Goal: Transaction & Acquisition: Book appointment/travel/reservation

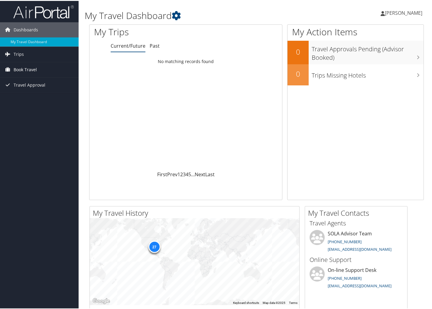
click at [31, 70] on span "Book Travel" at bounding box center [25, 68] width 23 height 15
click at [31, 91] on link "Book/Manage Online Trips" at bounding box center [39, 90] width 79 height 9
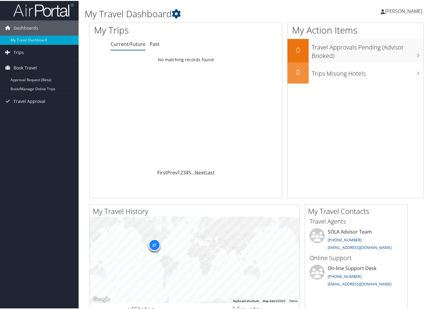
scroll to position [2, 0]
click at [20, 85] on link "Book/Manage Online Trips" at bounding box center [39, 88] width 79 height 9
